Goal: Information Seeking & Learning: Check status

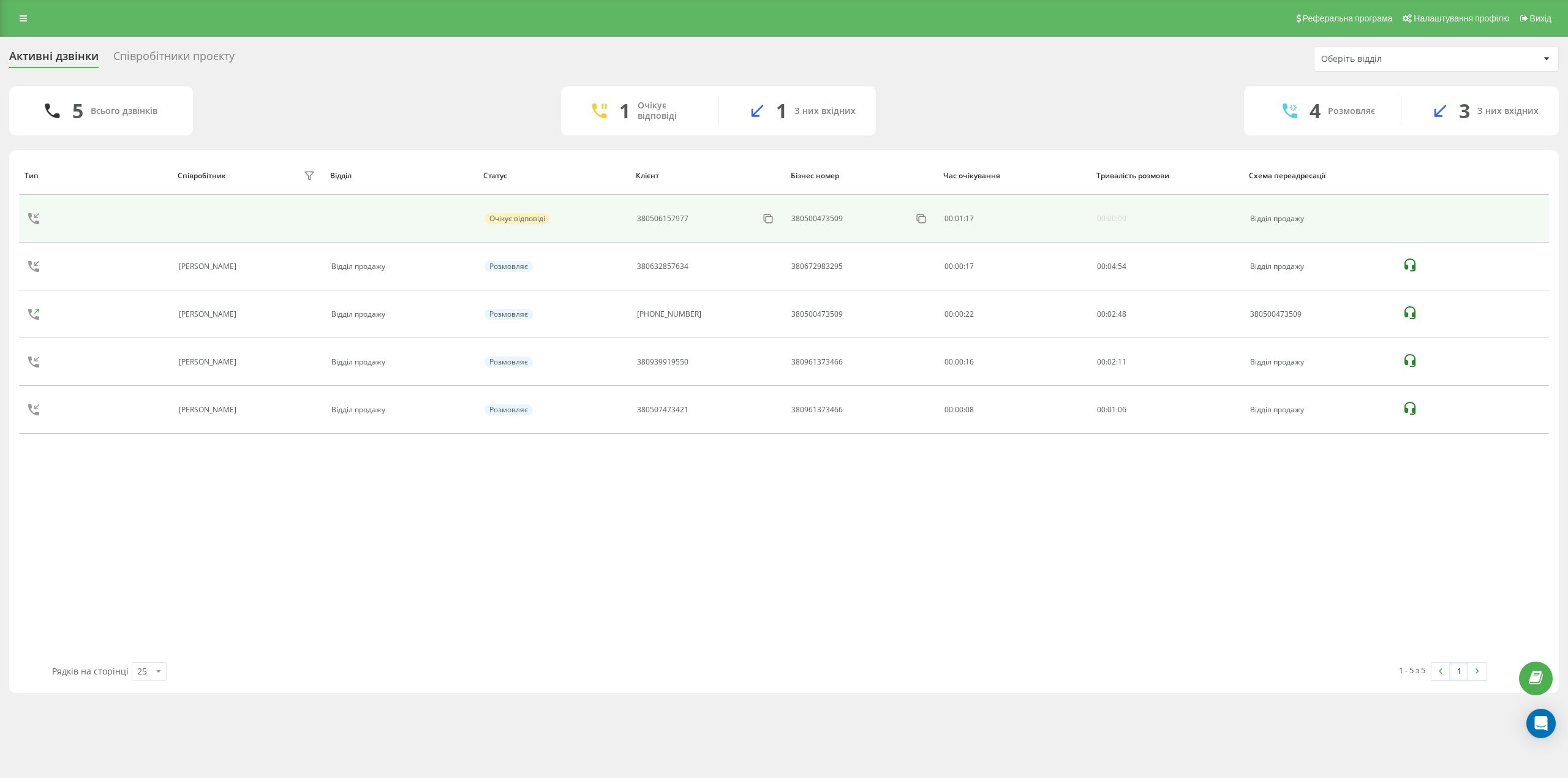
click at [657, 218] on div "380506157977" at bounding box center [662, 219] width 51 height 8
click at [522, 216] on div "Очікує відповіді" at bounding box center [517, 219] width 65 height 11
click at [685, 216] on div "380506157977" at bounding box center [662, 219] width 51 height 8
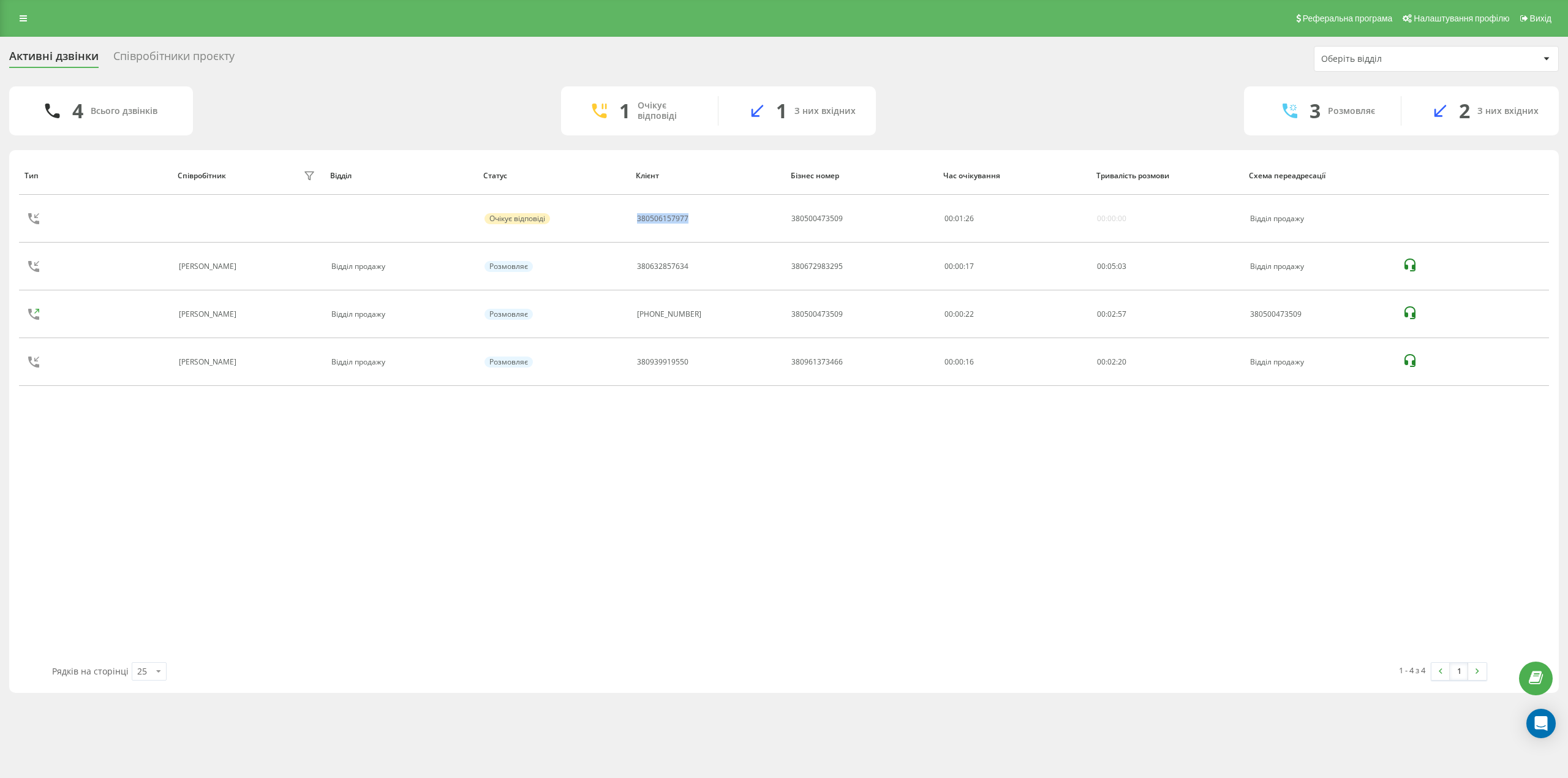
copy div "380506157977"
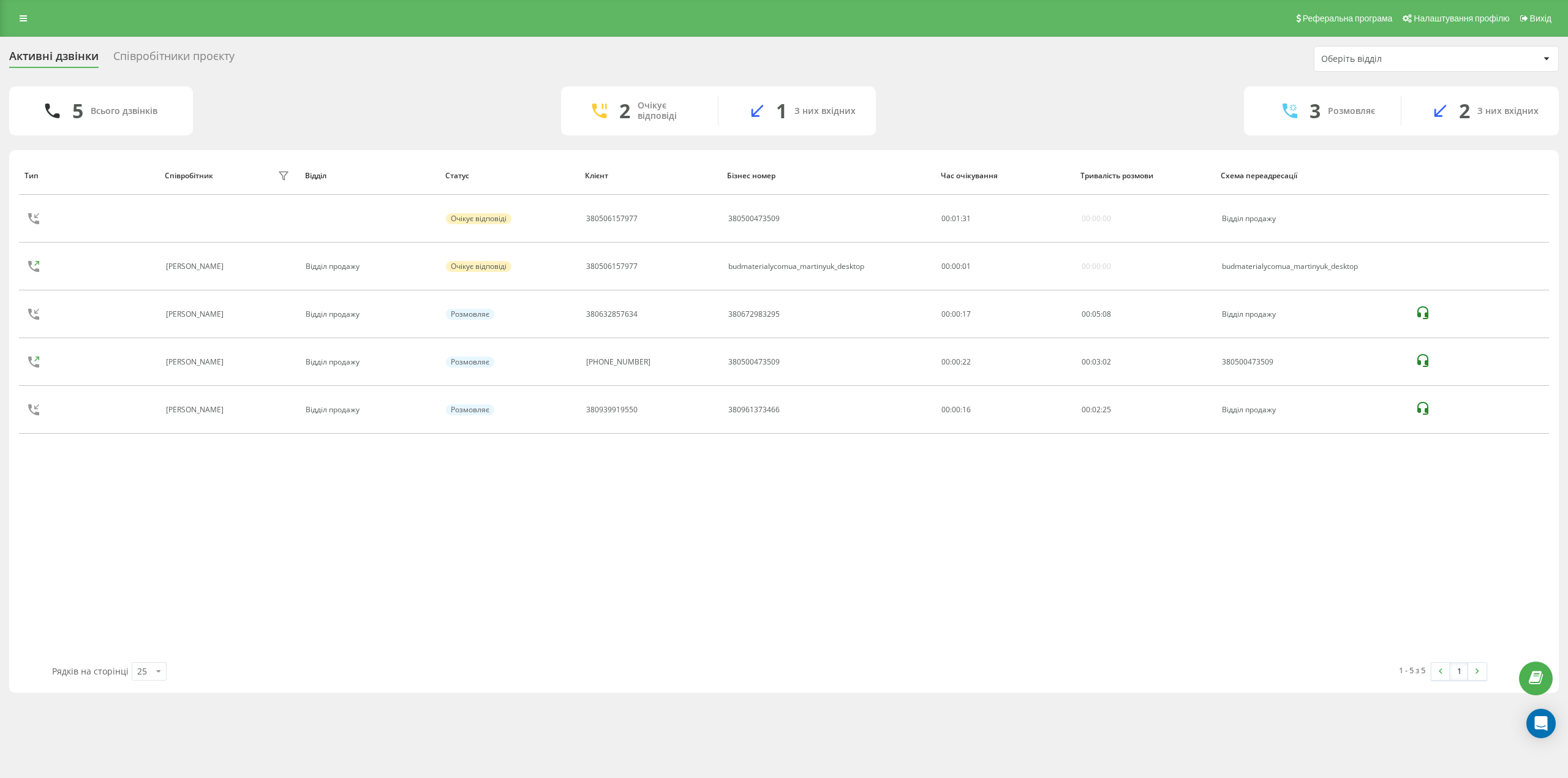
click at [1121, 505] on div "Тип Співробітник фільтру Відділ Статус Клієнт Бізнес номер Час очікування Трива…" at bounding box center [784, 409] width 1530 height 506
